Goal: Navigation & Orientation: Find specific page/section

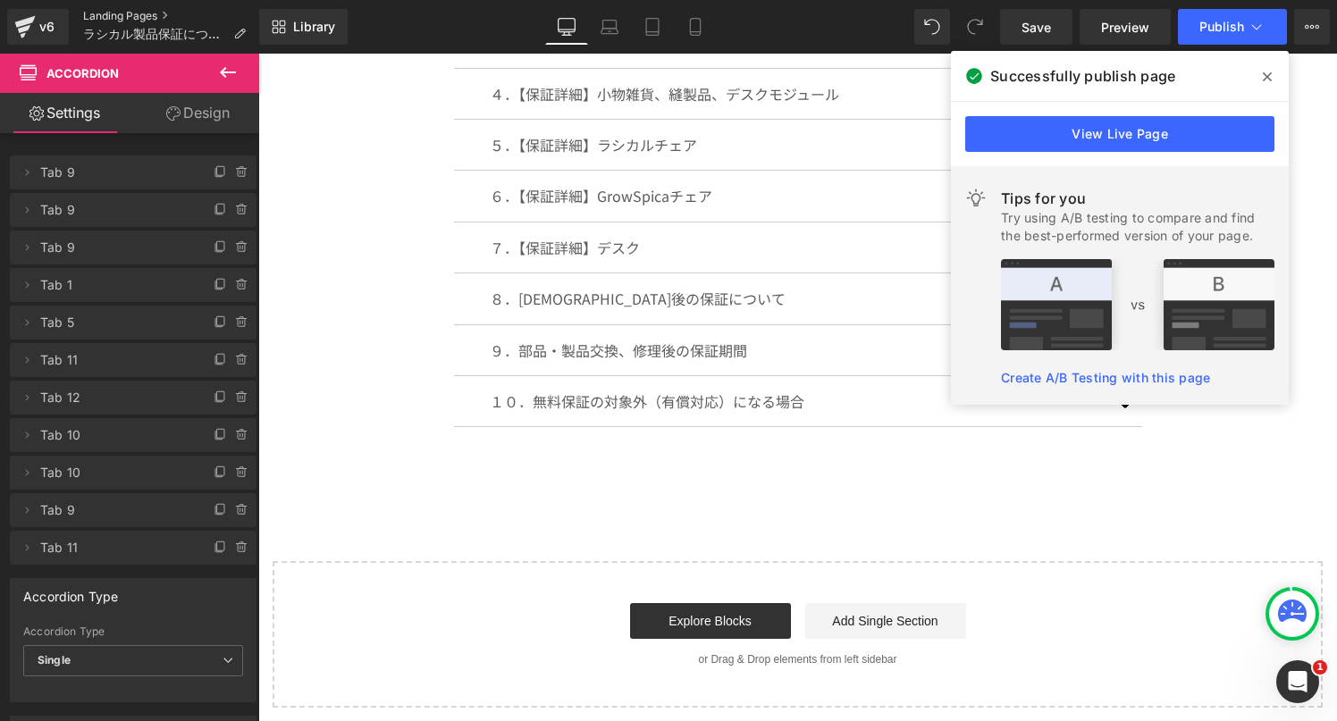
click at [117, 16] on link "Landing Pages" at bounding box center [171, 16] width 177 height 14
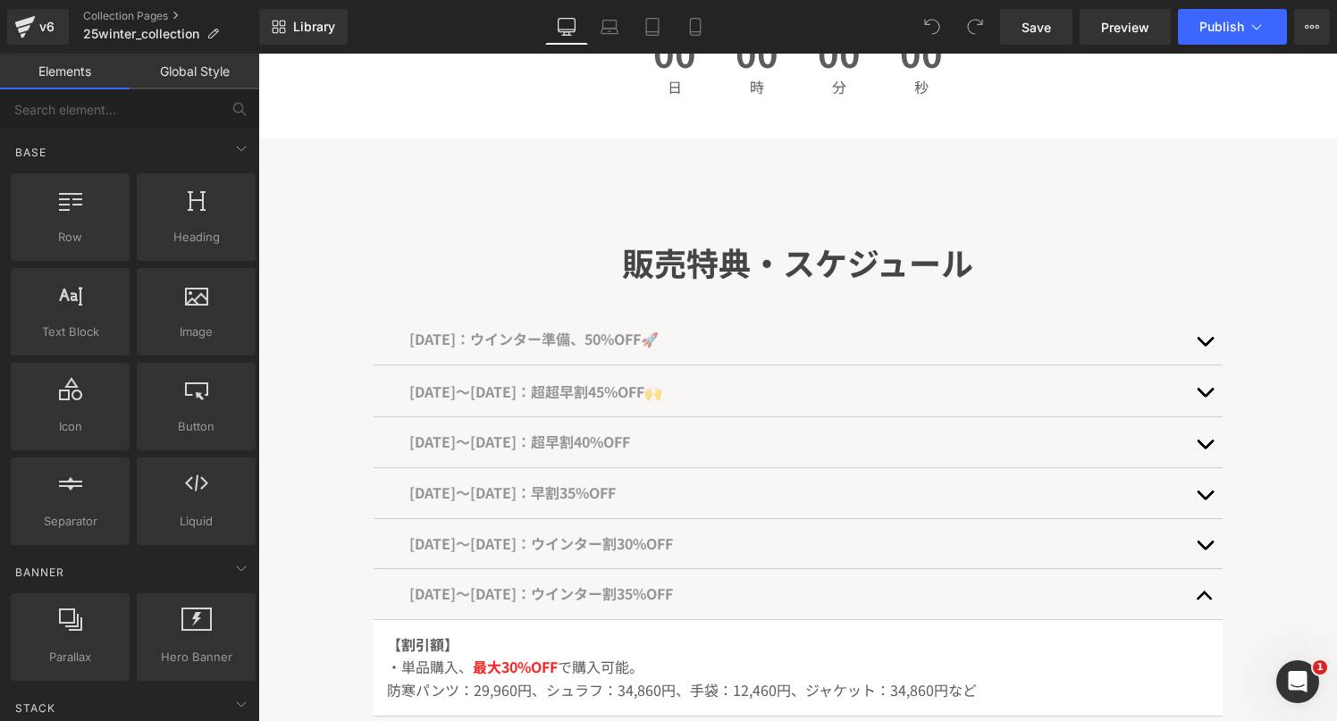
scroll to position [679, 0]
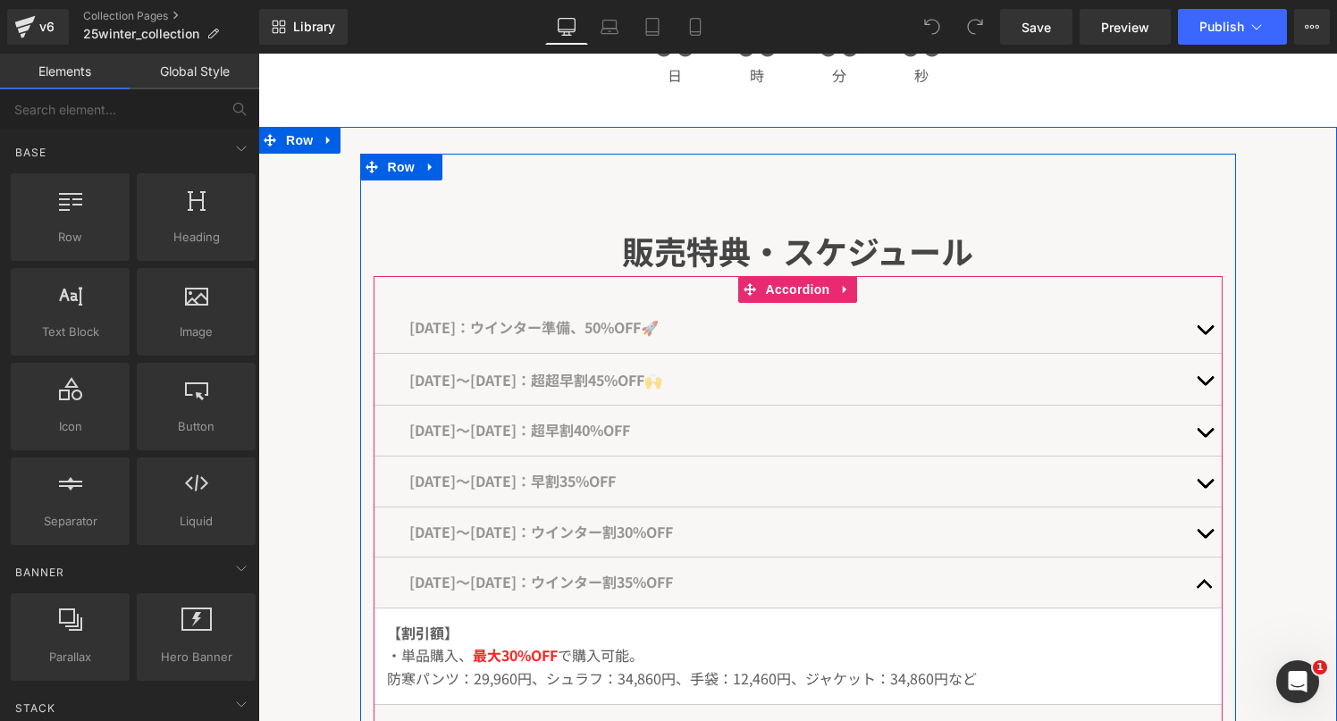
click at [1204, 330] on button "button" at bounding box center [1205, 328] width 36 height 50
